Goal: Information Seeking & Learning: Learn about a topic

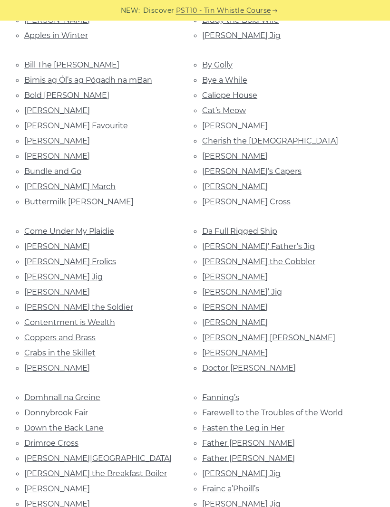
scroll to position [348, 0]
click at [266, 136] on link "Cherish the [DEMOGRAPHIC_DATA]" at bounding box center [270, 140] width 136 height 9
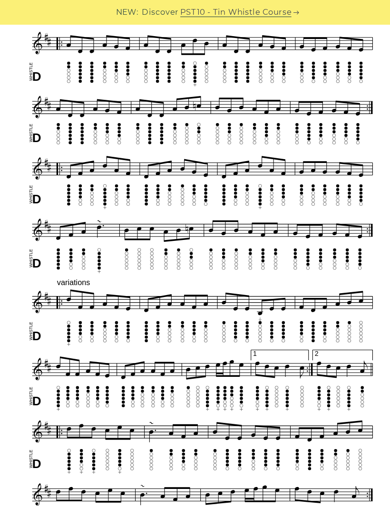
scroll to position [662, 0]
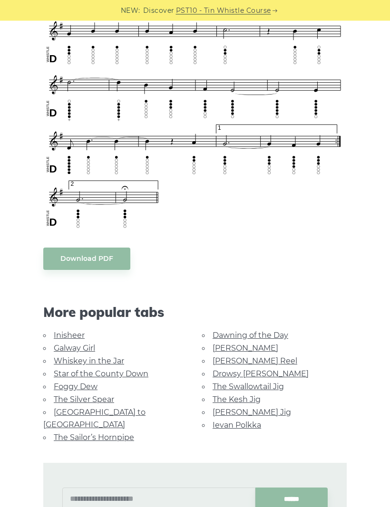
scroll to position [606, 0]
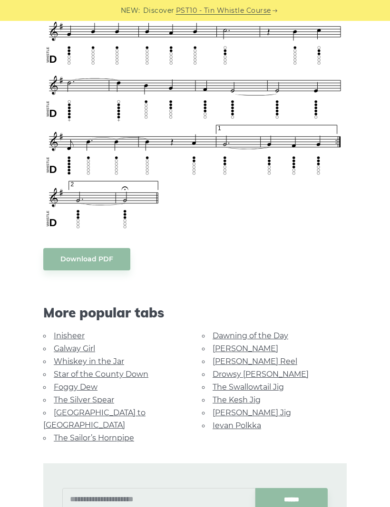
click at [265, 387] on link "The Swallowtail Jig" at bounding box center [247, 387] width 71 height 9
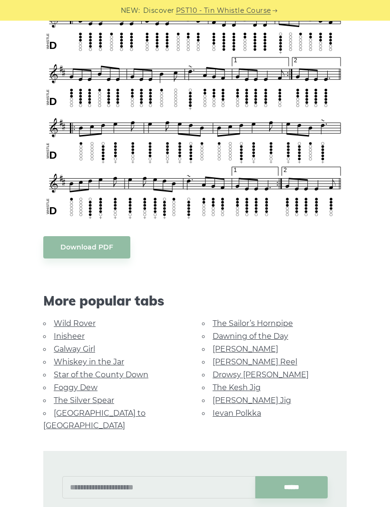
scroll to position [536, 0]
click at [212, 385] on link "The Kesh Jig" at bounding box center [236, 387] width 48 height 9
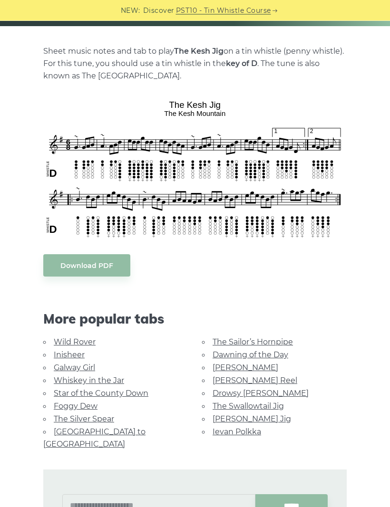
scroll to position [191, 0]
click at [257, 420] on link "[PERSON_NAME] Jig" at bounding box center [251, 419] width 78 height 9
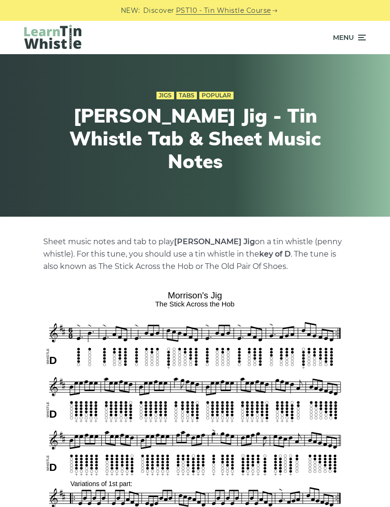
click at [357, 42] on icon at bounding box center [361, 37] width 10 height 11
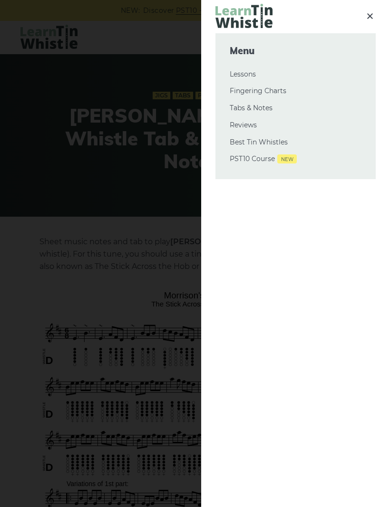
click at [236, 109] on link "Tabs & Notes" at bounding box center [296, 108] width 132 height 11
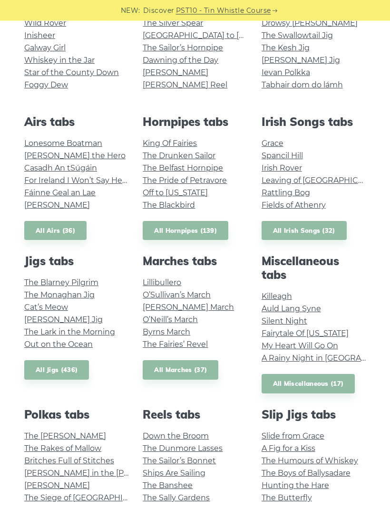
scroll to position [245, 0]
click at [29, 366] on link "All Jigs (436)" at bounding box center [56, 369] width 65 height 19
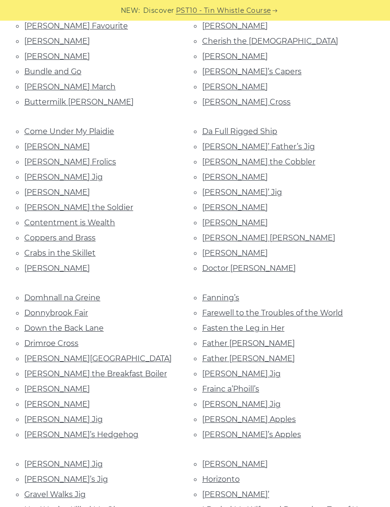
scroll to position [447, 0]
click at [205, 264] on link "Doctor [PERSON_NAME]" at bounding box center [249, 268] width 94 height 9
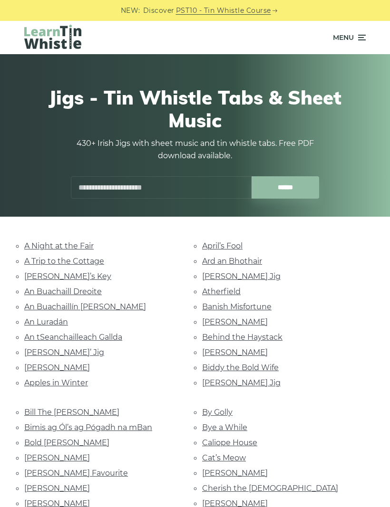
scroll to position [480, 0]
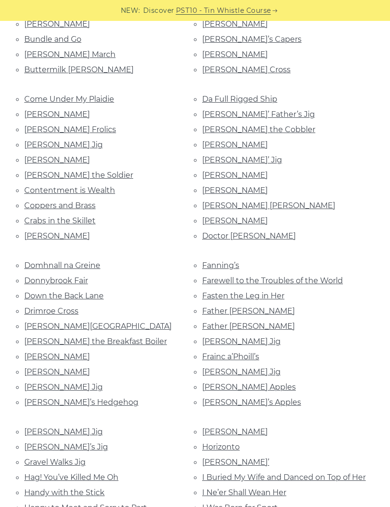
click at [212, 261] on link "Fanning’s" at bounding box center [220, 265] width 37 height 9
click at [220, 276] on link "Farewell to the Troubles of the World" at bounding box center [272, 280] width 141 height 9
click at [212, 322] on link "Father O’Flynn" at bounding box center [248, 326] width 93 height 9
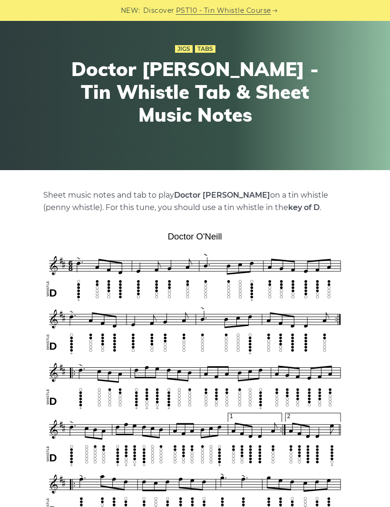
scroll to position [47, 0]
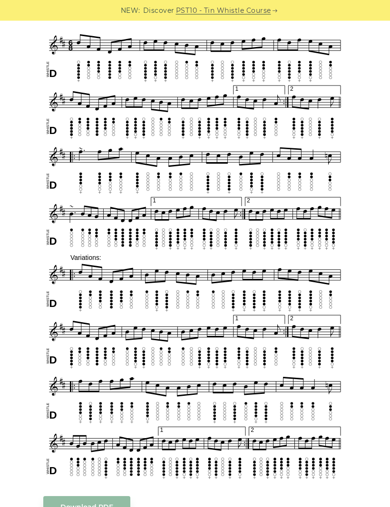
scroll to position [288, 0]
